Goal: Task Accomplishment & Management: Complete application form

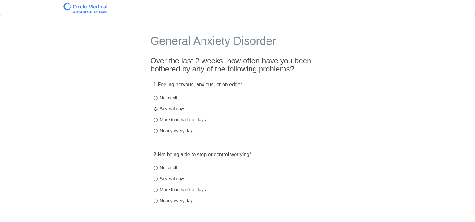
click at [156, 110] on input "Several days" at bounding box center [156, 109] width 4 height 4
radio input "true"
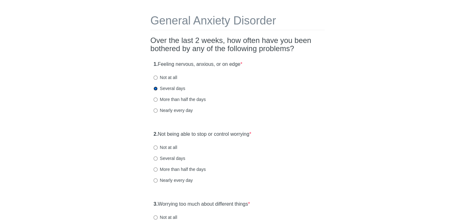
scroll to position [31, 0]
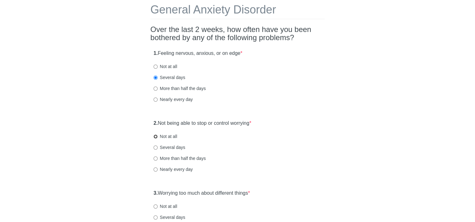
click at [157, 137] on input "Not at all" at bounding box center [156, 137] width 4 height 4
radio input "true"
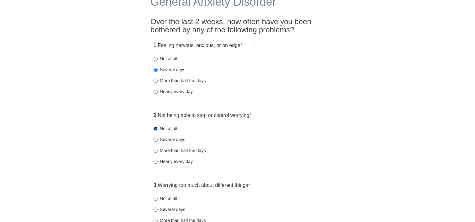
scroll to position [63, 0]
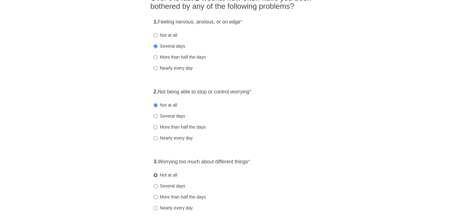
click at [157, 175] on input "Not at all" at bounding box center [156, 175] width 4 height 4
radio input "true"
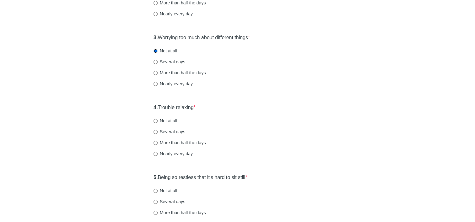
scroll to position [189, 0]
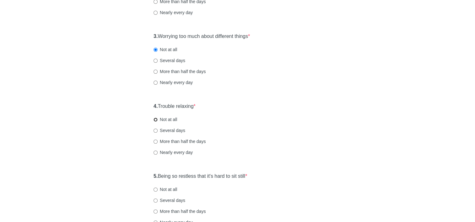
click at [157, 120] on input "Not at all" at bounding box center [156, 120] width 4 height 4
radio input "true"
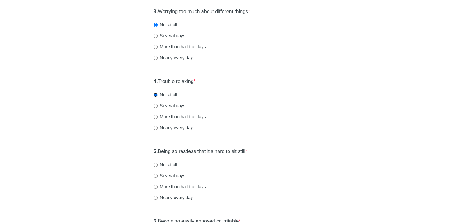
scroll to position [251, 0]
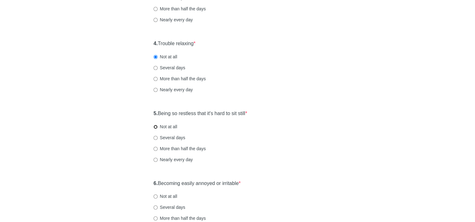
click at [155, 127] on input "Not at all" at bounding box center [156, 127] width 4 height 4
radio input "true"
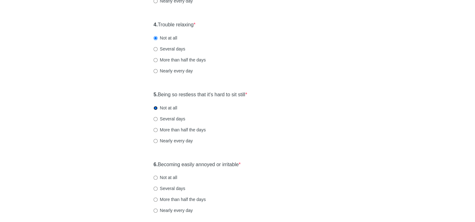
scroll to position [314, 0]
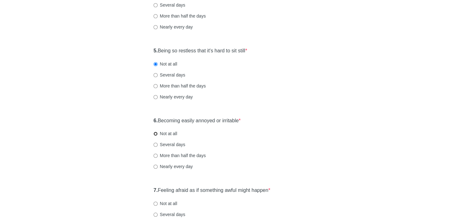
click at [156, 134] on input "Not at all" at bounding box center [156, 134] width 4 height 4
radio input "true"
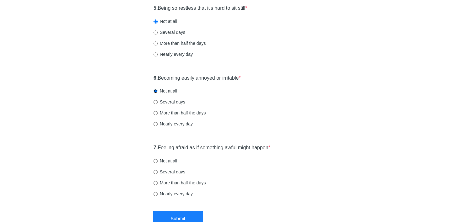
scroll to position [377, 0]
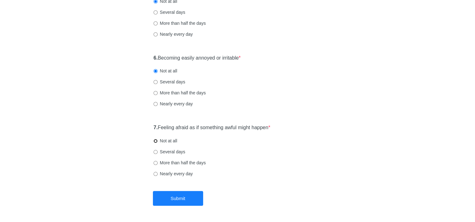
click at [157, 141] on input "Not at all" at bounding box center [156, 141] width 4 height 4
radio input "true"
click at [154, 82] on input "Several days" at bounding box center [156, 82] width 4 height 4
radio input "true"
drag, startPoint x: 183, startPoint y: 198, endPoint x: 194, endPoint y: 199, distance: 11.4
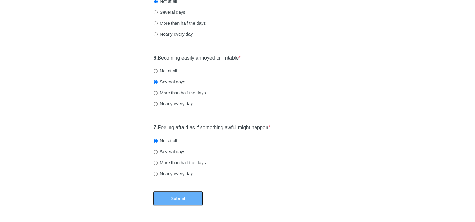
click at [183, 198] on button "Submit" at bounding box center [178, 198] width 50 height 15
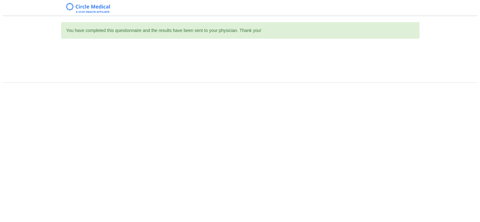
scroll to position [0, 0]
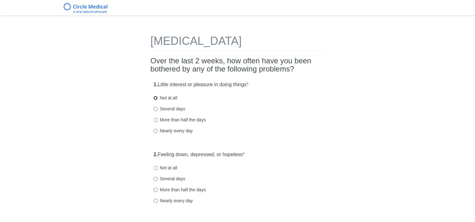
click at [156, 97] on input "Not at all" at bounding box center [156, 98] width 4 height 4
radio input "true"
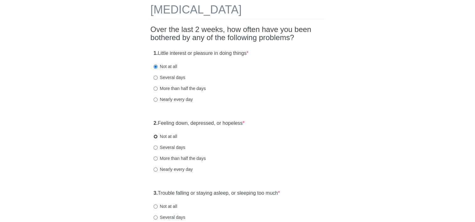
click at [156, 137] on input "Not at all" at bounding box center [156, 137] width 4 height 4
radio input "true"
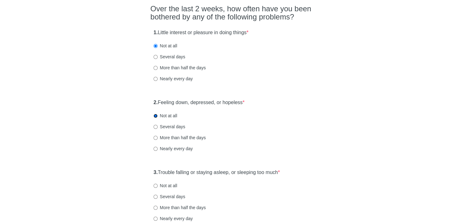
scroll to position [94, 0]
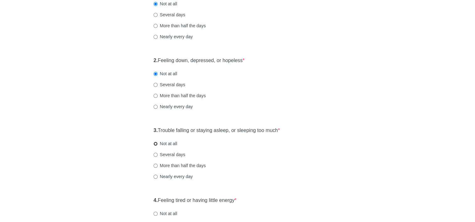
click at [156, 143] on input "Not at all" at bounding box center [156, 144] width 4 height 4
radio input "true"
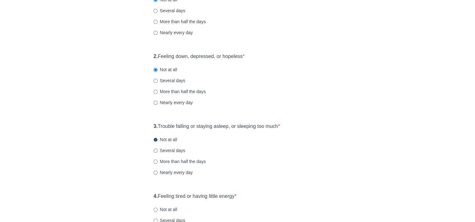
scroll to position [157, 0]
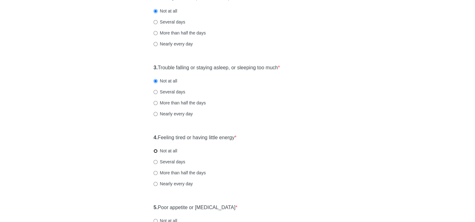
drag, startPoint x: 157, startPoint y: 150, endPoint x: 205, endPoint y: 156, distance: 48.7
click at [157, 150] on input "Not at all" at bounding box center [156, 151] width 4 height 4
radio input "true"
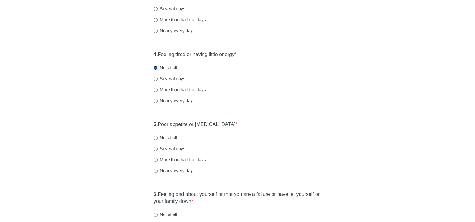
scroll to position [251, 0]
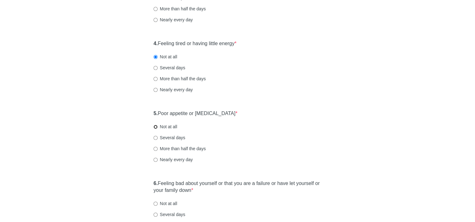
drag, startPoint x: 156, startPoint y: 127, endPoint x: 210, endPoint y: 141, distance: 55.6
click at [156, 127] on input "Not at all" at bounding box center [156, 127] width 4 height 4
radio input "true"
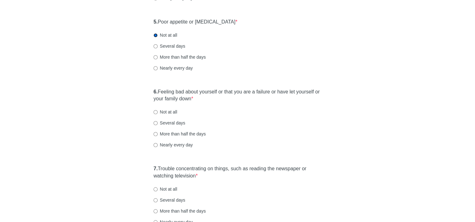
scroll to position [346, 0]
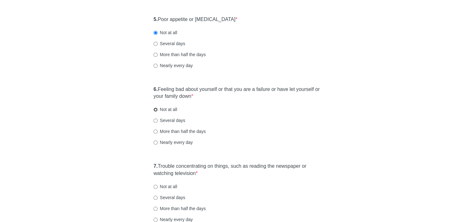
click at [156, 109] on input "Not at all" at bounding box center [156, 110] width 4 height 4
radio input "true"
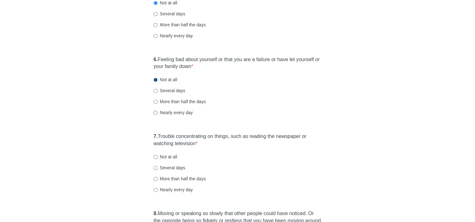
scroll to position [377, 0]
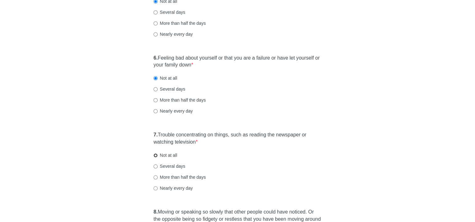
click at [156, 156] on input "Not at all" at bounding box center [156, 156] width 4 height 4
radio input "true"
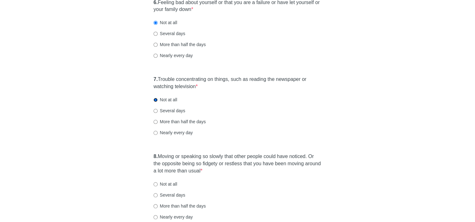
scroll to position [471, 0]
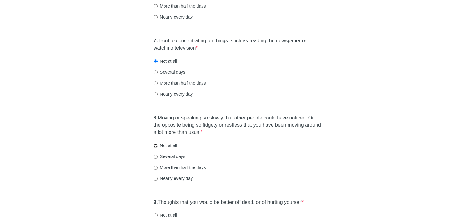
click at [156, 144] on input "Not at all" at bounding box center [156, 146] width 4 height 4
radio input "true"
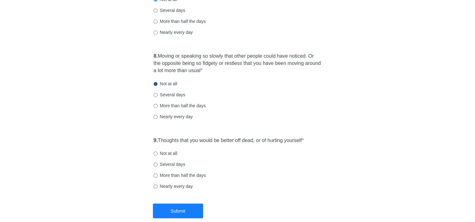
scroll to position [534, 0]
click at [156, 153] on input "Not at all" at bounding box center [156, 153] width 4 height 4
radio input "true"
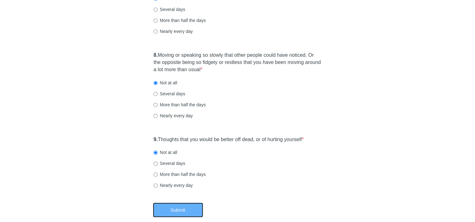
click at [171, 211] on button "Submit" at bounding box center [178, 210] width 50 height 15
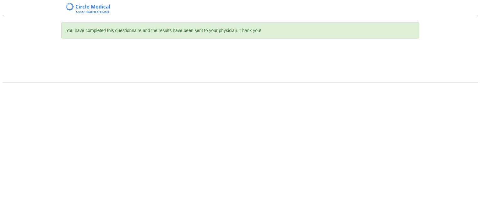
scroll to position [0, 0]
